Goal: Task Accomplishment & Management: Use online tool/utility

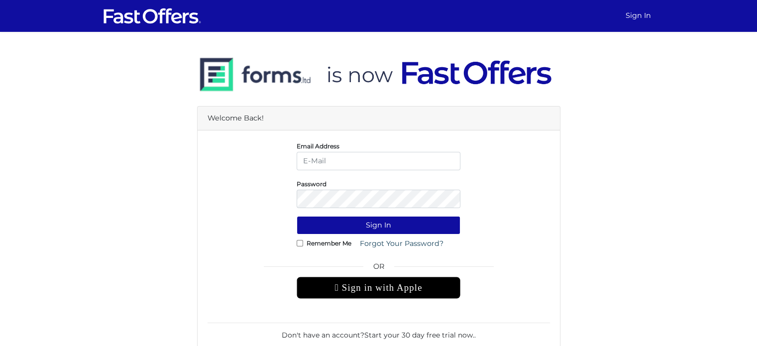
type input "[EMAIL_ADDRESS][DOMAIN_NAME]"
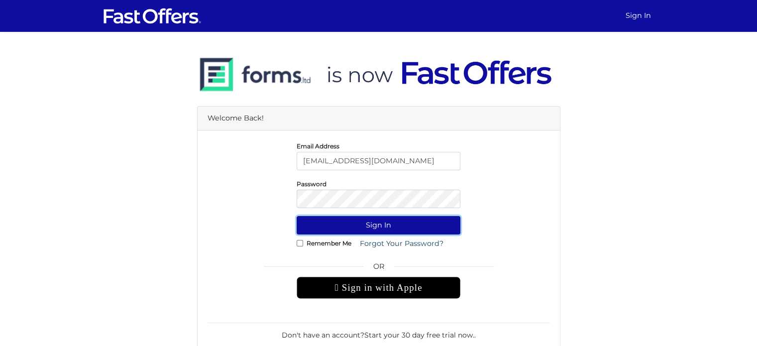
click at [382, 226] on button "Sign In" at bounding box center [379, 225] width 164 height 18
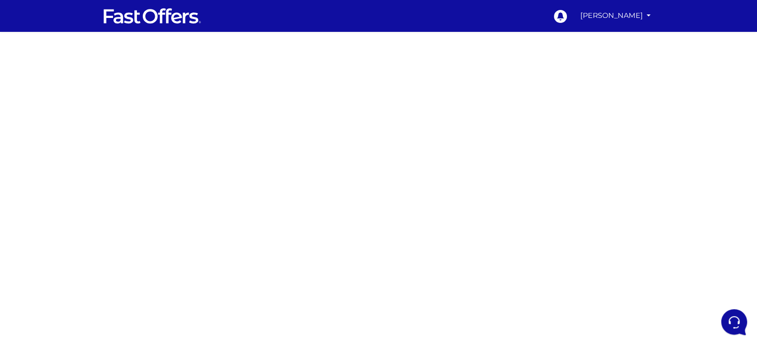
click at [555, 235] on div at bounding box center [378, 293] width 757 height 498
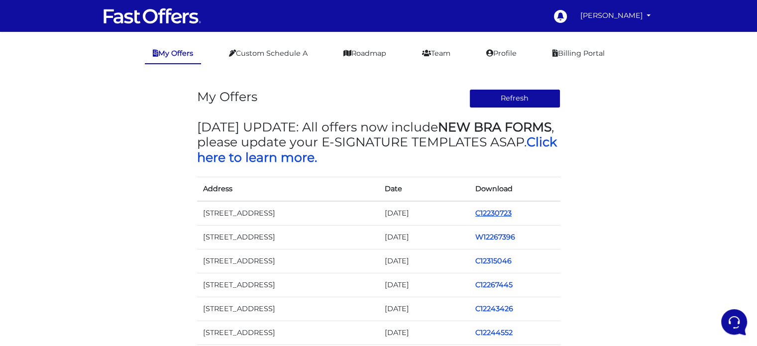
click at [492, 214] on link "C12230723" at bounding box center [494, 213] width 36 height 9
